Goal: Task Accomplishment & Management: Use online tool/utility

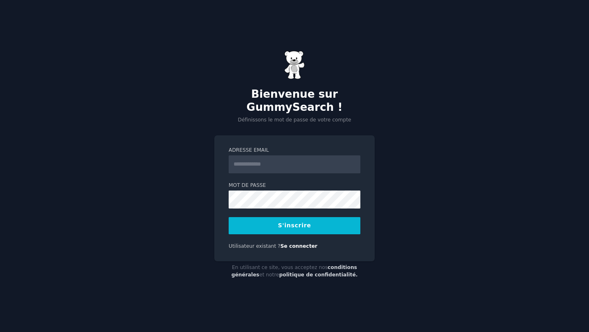
click at [261, 160] on input "Adresse email" at bounding box center [295, 164] width 132 height 18
type input "**********"
click at [268, 217] on button "S'inscrire" at bounding box center [295, 225] width 132 height 17
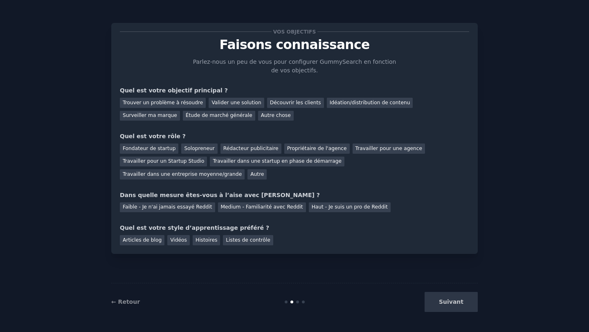
click at [441, 301] on div "Suivant" at bounding box center [416, 302] width 122 height 20
click at [176, 101] on font "Trouver un problème à résoudre" at bounding box center [163, 103] width 80 height 6
click at [193, 153] on div "Solopreneur" at bounding box center [199, 149] width 36 height 10
click at [175, 241] on font "Vidéos" at bounding box center [178, 240] width 17 height 6
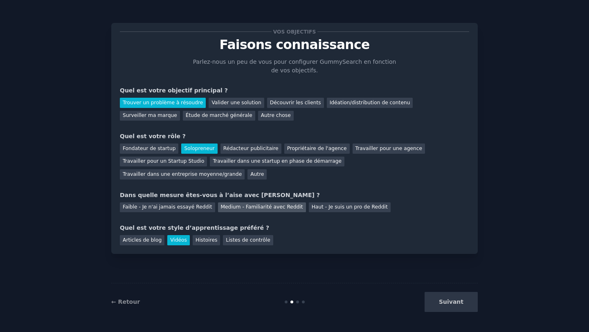
click at [250, 209] on font "Medium - Familiarité avec Reddit" at bounding box center [262, 207] width 82 height 6
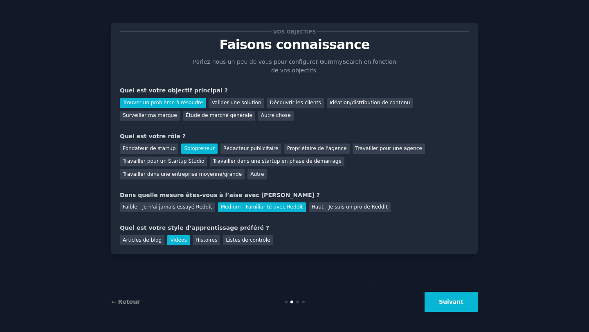
click at [438, 297] on button "Suivant" at bounding box center [451, 302] width 53 height 20
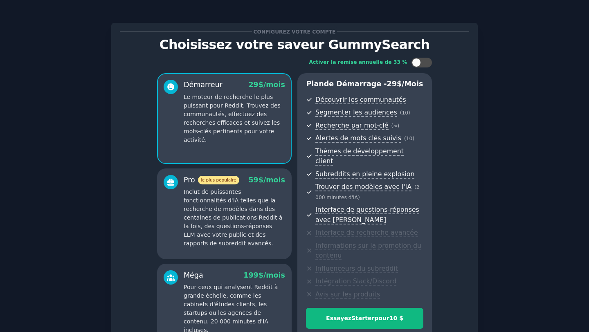
scroll to position [90, 0]
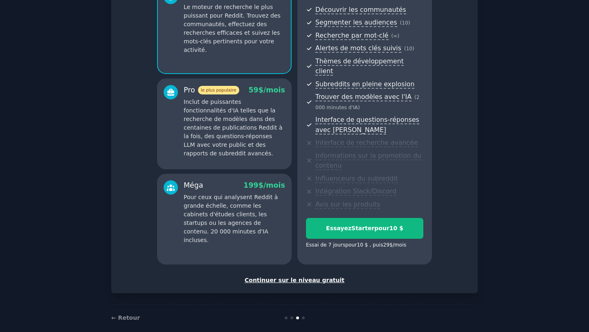
click at [297, 277] on font "Continuer sur le niveau gratuit" at bounding box center [295, 280] width 100 height 7
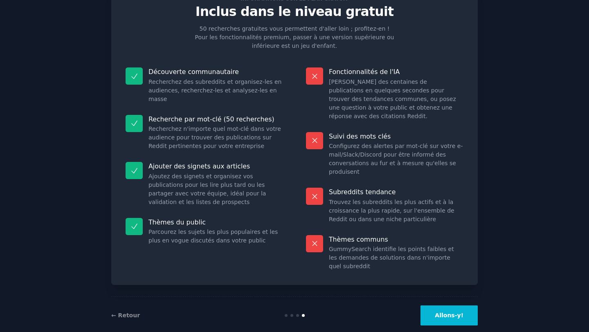
scroll to position [38, 0]
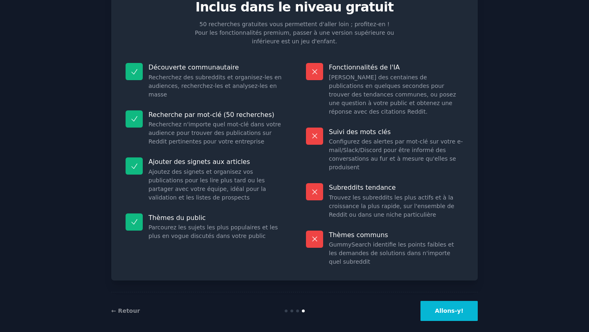
click at [444, 310] on button "Allons-y!" at bounding box center [448, 311] width 57 height 20
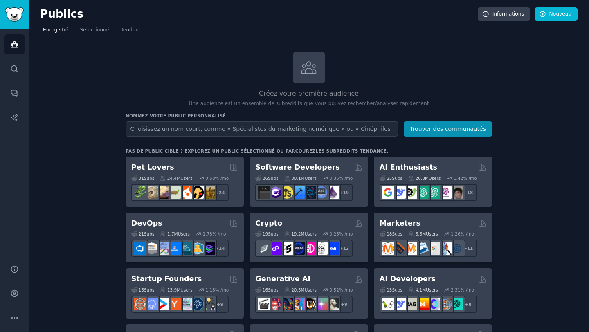
click at [163, 130] on input "text" at bounding box center [262, 128] width 272 height 15
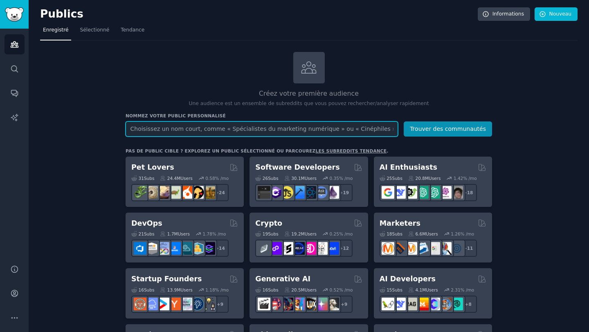
click at [247, 128] on input "text" at bounding box center [262, 128] width 272 height 15
paste input "women with disabilities health"
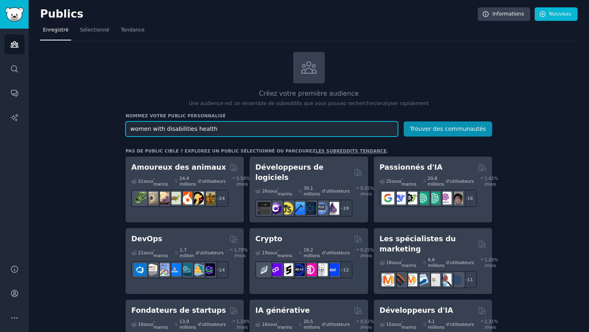
click at [154, 130] on input "women with disabilities health" at bounding box center [262, 128] width 272 height 15
click at [142, 128] on input "women disabilities health" at bounding box center [262, 128] width 272 height 15
click at [159, 130] on input "disabilities health" at bounding box center [262, 128] width 272 height 15
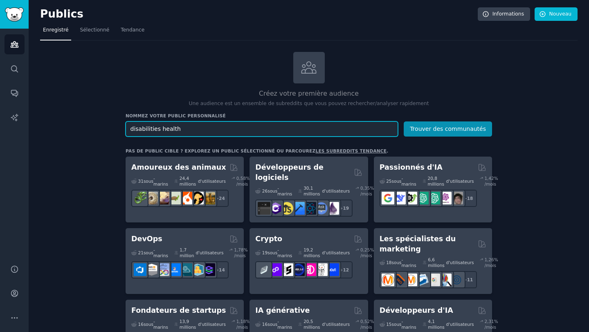
paste input "women"
click at [182, 128] on input "disabilities women health" at bounding box center [262, 128] width 272 height 15
type input "disabilities women"
click at [404, 121] on button "Trouver des communautés" at bounding box center [448, 128] width 88 height 15
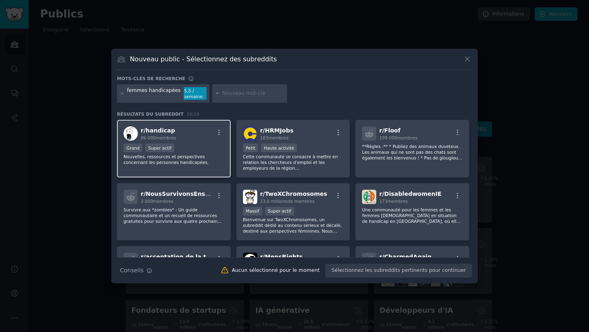
click at [190, 139] on div "r/ handicap 86 000 membres" at bounding box center [174, 133] width 101 height 14
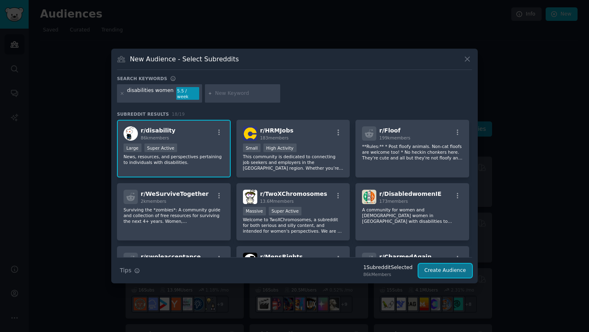
click at [437, 268] on button "Create Audience" at bounding box center [445, 271] width 54 height 14
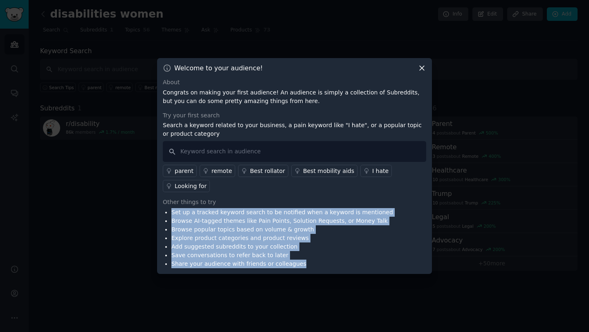
drag, startPoint x: 305, startPoint y: 263, endPoint x: 161, endPoint y: 213, distance: 152.5
click at [161, 213] on div "Welcome to your audience! About Congrats on making your first audience! An audi…" at bounding box center [294, 166] width 275 height 216
copy ul "Set up a tracked keyword search to be notified when a keyword is mentioned Brow…"
click at [422, 65] on icon at bounding box center [422, 68] width 9 height 9
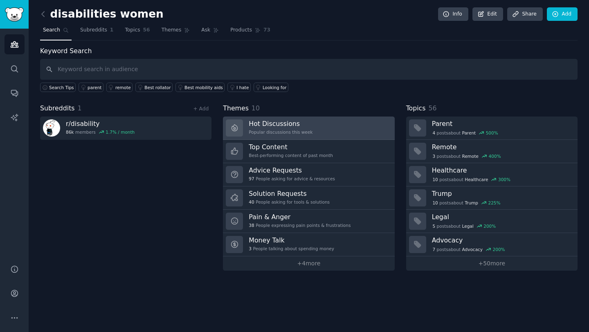
click at [313, 129] on link "Hot Discussions Popular discussions this week" at bounding box center [308, 128] width 171 height 23
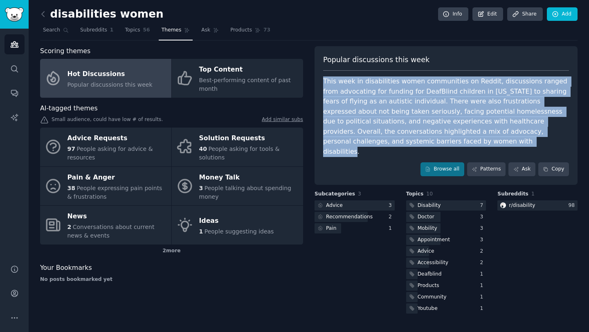
drag, startPoint x: 322, startPoint y: 79, endPoint x: 399, endPoint y: 138, distance: 96.8
click at [399, 138] on div "Popular discussions this week This week in disabilities women communities on Re…" at bounding box center [446, 115] width 263 height 139
copy div "This week in disabilities women communities on Reddit, discussions ranged from …"
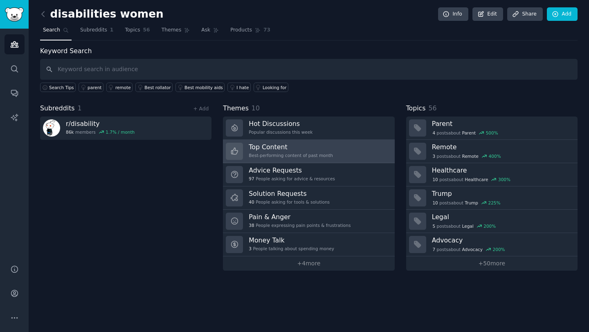
click at [330, 150] on link "Top Content Best-performing content of past month" at bounding box center [308, 151] width 171 height 23
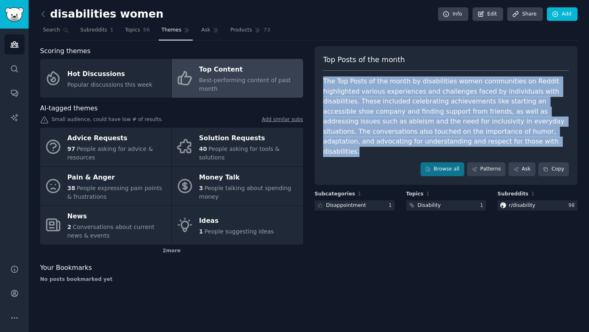
drag, startPoint x: 321, startPoint y: 82, endPoint x: 489, endPoint y: 143, distance: 178.8
click at [490, 142] on div "Top Posts of the month The Top Posts of the month by disabilities women communi…" at bounding box center [446, 115] width 263 height 139
copy div "The Top Posts of the month by disabilities women communities on Reddit highligh…"
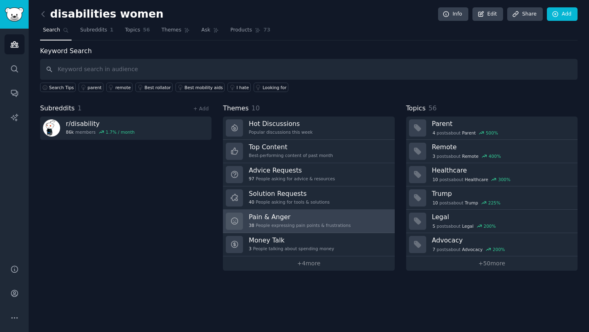
click at [316, 218] on h3 "Pain & Anger" at bounding box center [300, 217] width 102 height 9
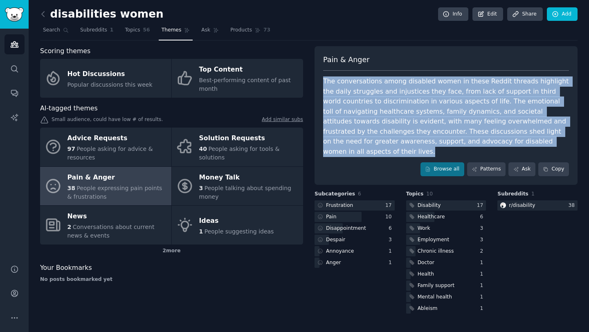
drag, startPoint x: 324, startPoint y: 80, endPoint x: 553, endPoint y: 146, distance: 239.0
click at [554, 144] on div "The conversations among disabled women in these Reddit threads highlight the da…" at bounding box center [446, 116] width 246 height 80
copy div "The conversations among disabled women in these Reddit threads highlight the da…"
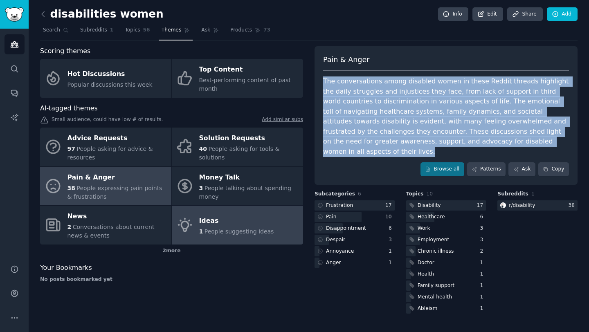
click at [223, 216] on div "Ideas" at bounding box center [236, 220] width 75 height 13
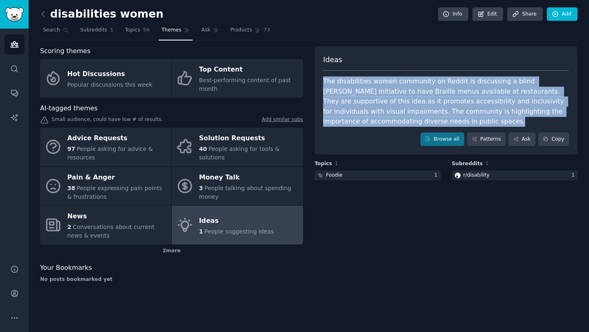
drag, startPoint x: 322, startPoint y: 80, endPoint x: 440, endPoint y: 128, distance: 126.8
click at [440, 128] on div "Ideas The disabilities women community on Reddit is discussing a blind [PERSON_…" at bounding box center [446, 100] width 263 height 109
copy div "The disabilities women community on Reddit is discussing a blind [PERSON_NAME] …"
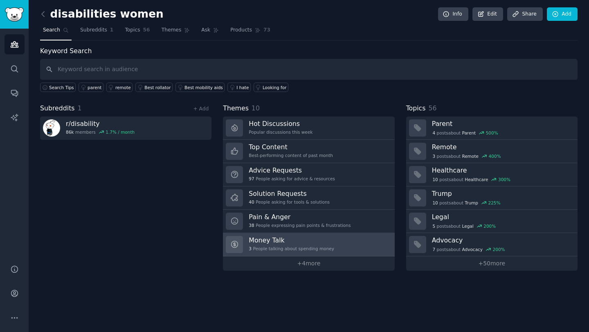
click at [305, 251] on div "3 People talking about spending money" at bounding box center [291, 249] width 85 height 6
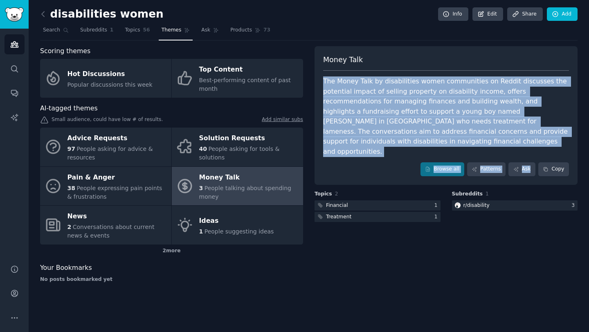
drag, startPoint x: 323, startPoint y: 81, endPoint x: 553, endPoint y: 137, distance: 237.1
click at [553, 137] on div "Money Talk The Money Talk by disabilities women communities on Reddit discusses…" at bounding box center [446, 115] width 263 height 139
copy div "The Money Talk by disabilities women communities on Reddit discusses the potent…"
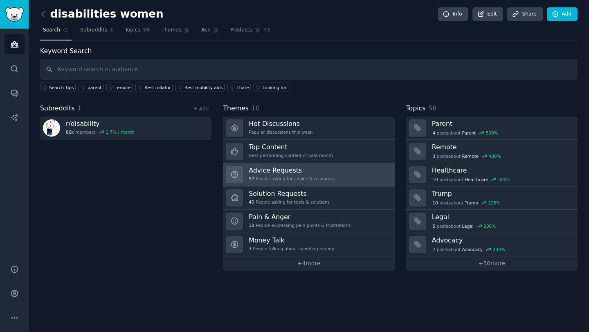
click at [268, 175] on div "Advice Requests 97 People asking for advice & resources" at bounding box center [292, 174] width 86 height 17
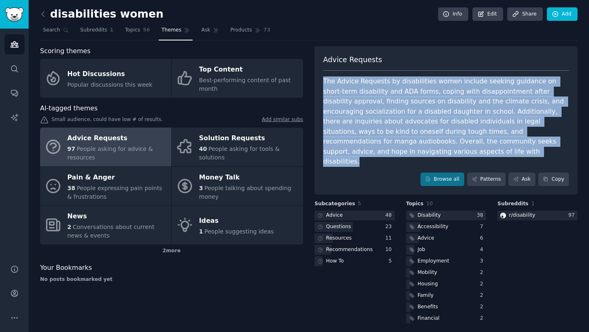
drag, startPoint x: 324, startPoint y: 80, endPoint x: 561, endPoint y: 150, distance: 246.9
click at [563, 148] on div "Advice Requests The Advice Requests by disabilities women include seeking guida…" at bounding box center [446, 120] width 263 height 149
copy div "The Advice Requests by disabilities women include seeking guidance on short-ter…"
click at [375, 124] on div "The Advice Requests by disabilities women include seeking guidance on short-ter…" at bounding box center [446, 121] width 246 height 90
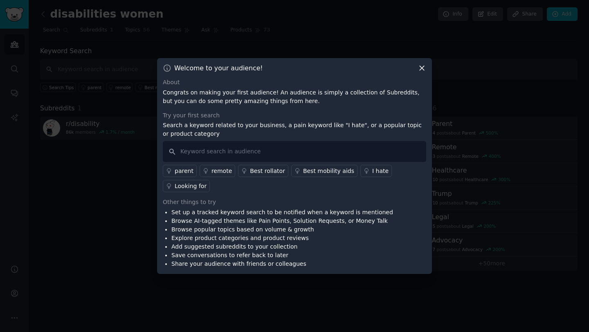
click at [424, 68] on icon at bounding box center [422, 68] width 9 height 9
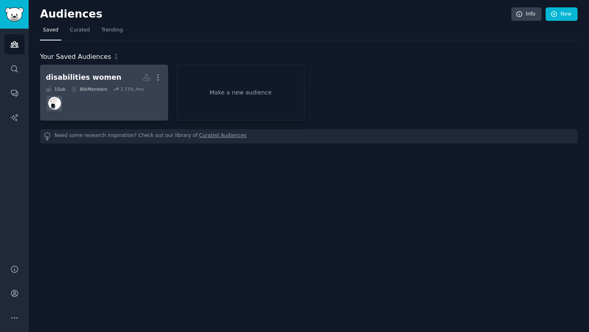
click at [88, 80] on div "disabilities women" at bounding box center [84, 77] width 76 height 10
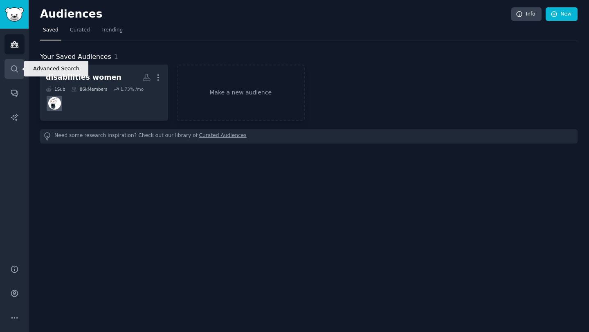
click at [13, 65] on icon "Sidebar" at bounding box center [14, 69] width 9 height 9
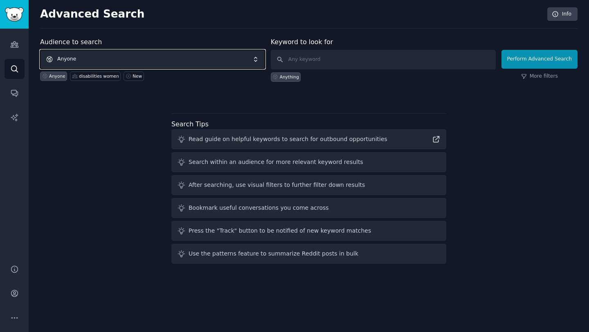
click at [104, 60] on span "Anyone" at bounding box center [152, 59] width 225 height 19
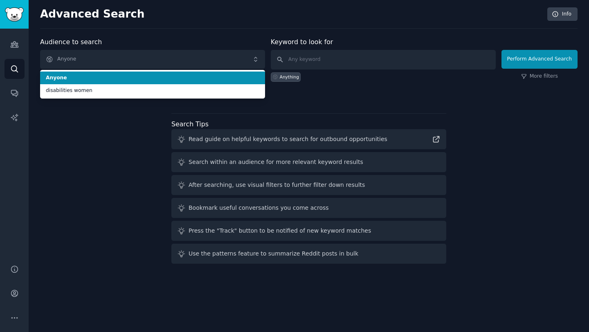
click at [198, 37] on div "Audience to search Anyone Anyone disabilities women Anyone disabilities women N…" at bounding box center [152, 59] width 225 height 45
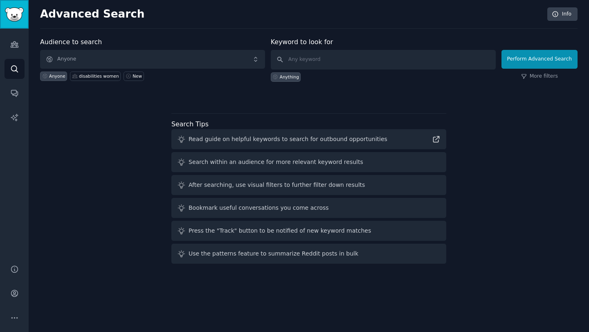
click at [9, 20] on img "Sidebar" at bounding box center [14, 14] width 19 height 14
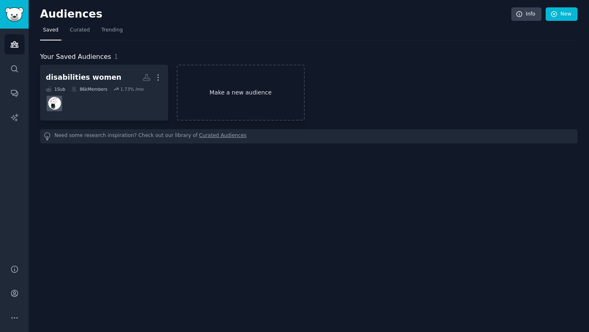
click at [265, 89] on link "Make a new audience" at bounding box center [241, 93] width 128 height 56
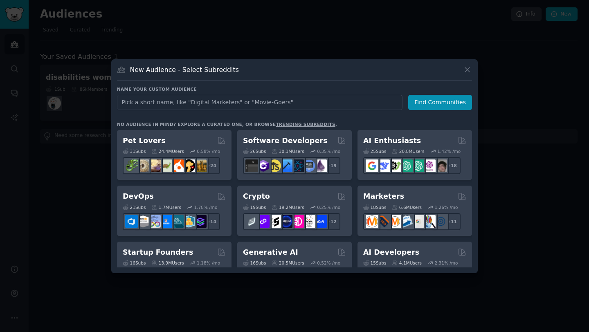
click at [172, 103] on input "text" at bounding box center [260, 102] width 286 height 15
type input "The Advice Requests by disabilities women include seeking guidance on short-ter…"
click at [152, 102] on input "health disabilities" at bounding box center [260, 102] width 286 height 15
click at [149, 99] on input "health women" at bounding box center [260, 102] width 286 height 15
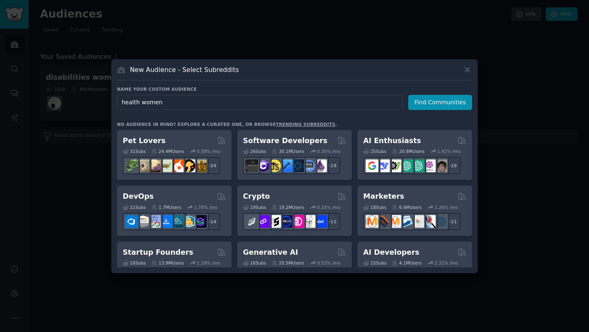
click at [149, 99] on input "health women" at bounding box center [260, 102] width 286 height 15
click at [136, 103] on input "health women" at bounding box center [260, 102] width 286 height 15
click at [151, 98] on input "handicap santé" at bounding box center [260, 102] width 286 height 15
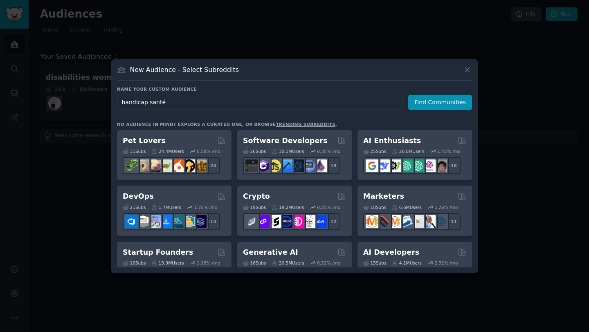
click at [151, 98] on input "handicap santé" at bounding box center [260, 102] width 286 height 15
click at [159, 103] on input "handicap santé" at bounding box center [260, 102] width 286 height 15
type input "h"
type input "santé limitation"
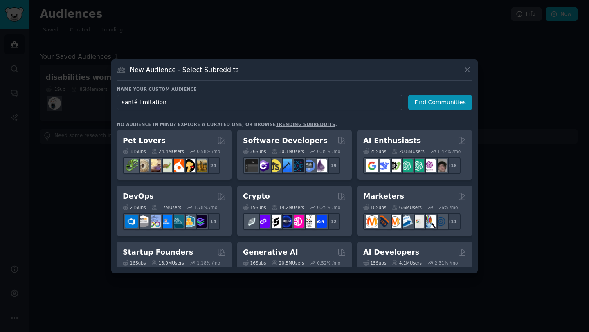
click button "Find Communities" at bounding box center [440, 102] width 64 height 15
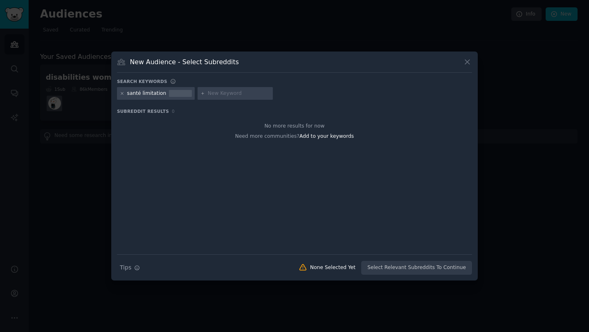
click at [121, 92] on icon at bounding box center [122, 93] width 4 height 4
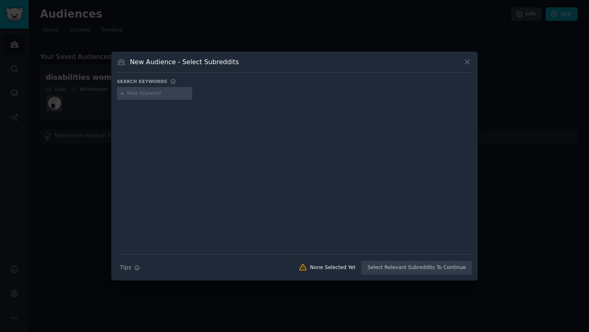
click at [143, 94] on input "text" at bounding box center [158, 93] width 62 height 7
type input "l"
type input "handicap santé"
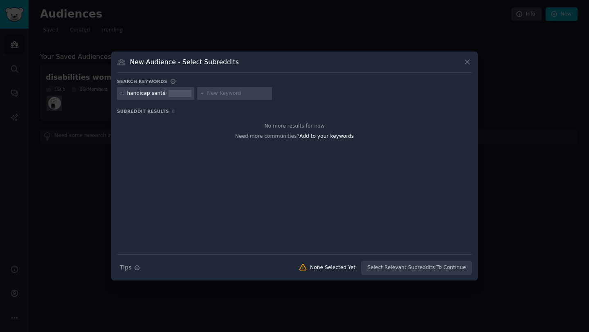
click at [122, 91] on icon at bounding box center [122, 93] width 4 height 4
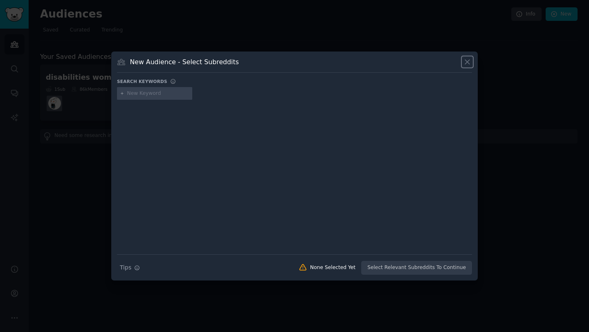
click at [468, 59] on icon at bounding box center [467, 62] width 9 height 9
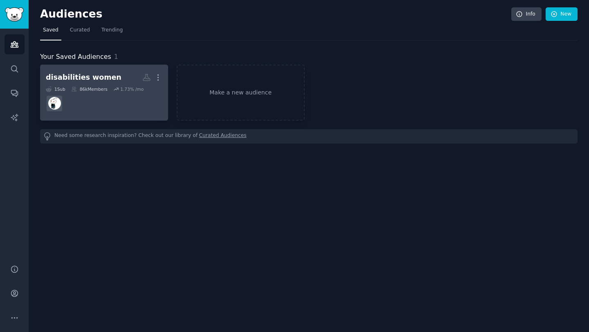
click at [113, 108] on dd at bounding box center [104, 103] width 117 height 23
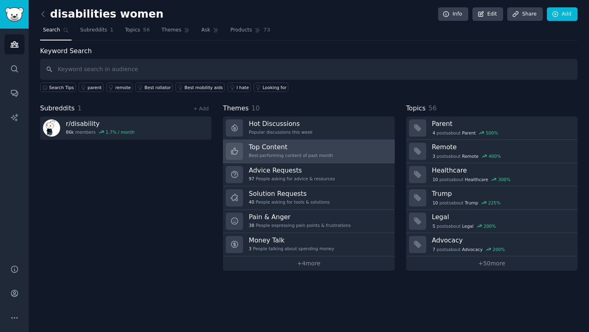
click at [334, 159] on link "Top Content Best-performing content of past month" at bounding box center [308, 151] width 171 height 23
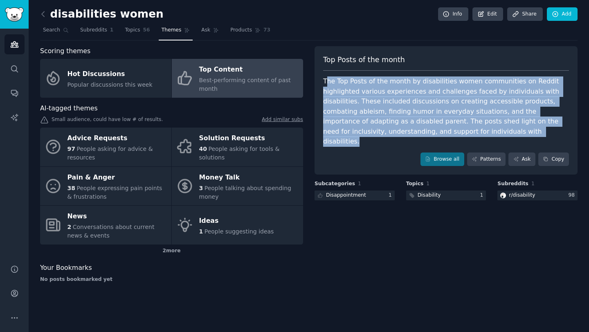
drag, startPoint x: 326, startPoint y: 79, endPoint x: 502, endPoint y: 136, distance: 185.6
click at [502, 136] on div "The Top Posts of the month by disabilities women communities on Reddit highligh…" at bounding box center [446, 111] width 246 height 70
copy div "he Top Posts of the month by disabilities women communities on Reddit highlight…"
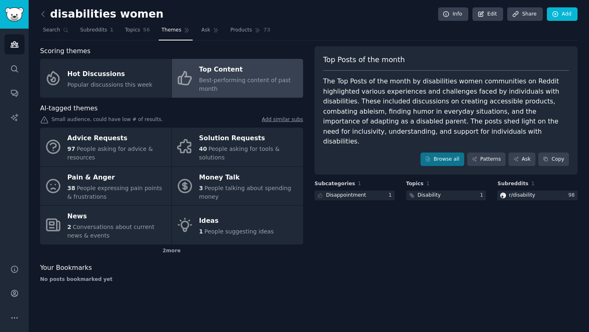
click at [104, 49] on div "Scoring themes" at bounding box center [171, 51] width 263 height 10
click at [77, 13] on h2 "disabilities women" at bounding box center [102, 14] width 124 height 13
click at [9, 15] on img "Sidebar" at bounding box center [14, 14] width 19 height 14
